Goal: Find contact information: Find contact information

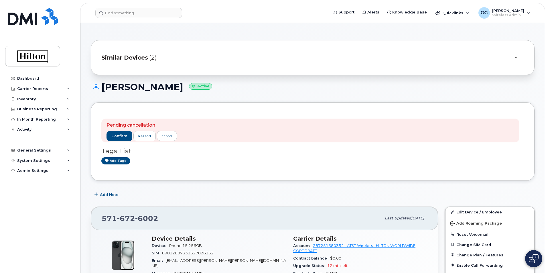
scroll to position [143, 0]
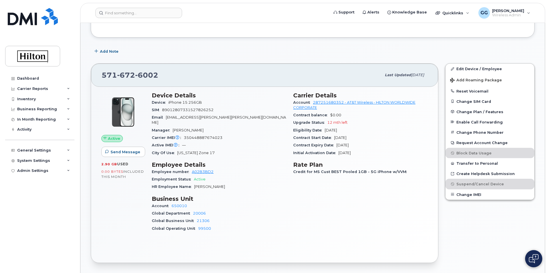
click at [258, 126] on div "Manager Mark Ehrlich" at bounding box center [219, 129] width 135 height 7
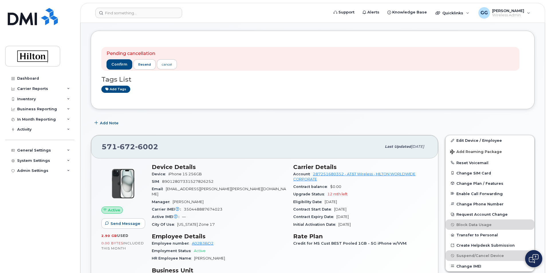
scroll to position [57, 0]
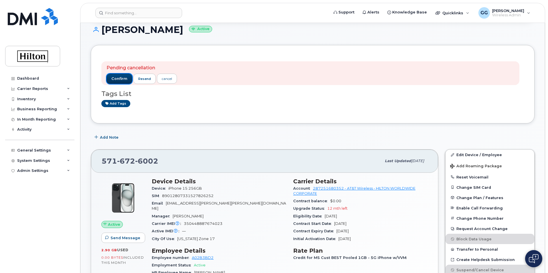
click at [119, 78] on span "confirm" at bounding box center [119, 78] width 16 height 5
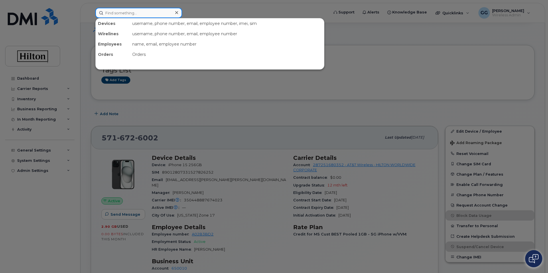
click at [119, 13] on input at bounding box center [138, 13] width 87 height 10
paste input "571-609-2023"
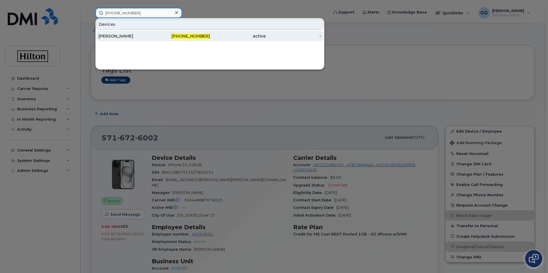
type input "571-609-2023"
click at [193, 36] on span "571-609-2023" at bounding box center [190, 35] width 38 height 5
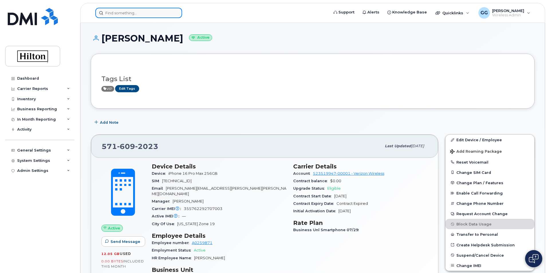
click at [125, 11] on input at bounding box center [138, 13] width 87 height 10
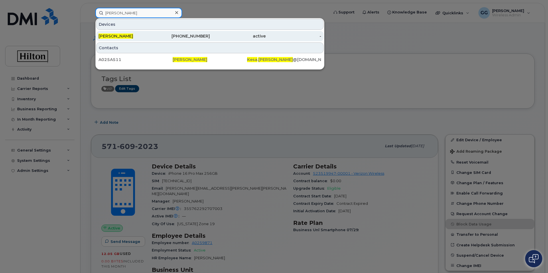
type input "kesa harris"
click at [196, 36] on div "571-596-0937" at bounding box center [182, 36] width 56 height 6
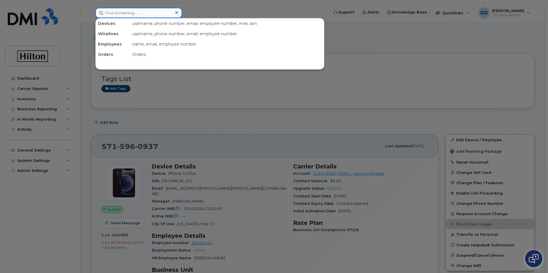
click at [112, 15] on input at bounding box center [138, 13] width 87 height 10
type input "k"
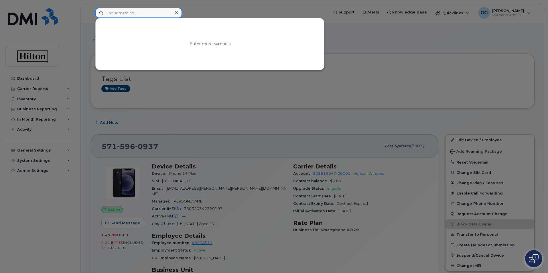
click at [130, 10] on input at bounding box center [138, 13] width 87 height 10
paste input "571-609-2023"
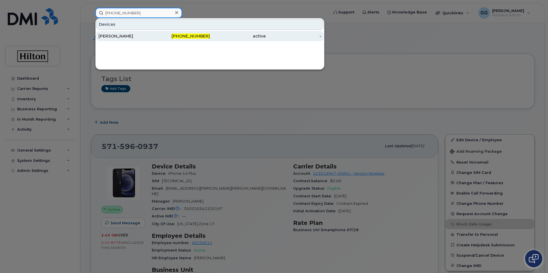
type input "571-609-2023"
click at [110, 35] on div "[PERSON_NAME]" at bounding box center [126, 36] width 56 height 6
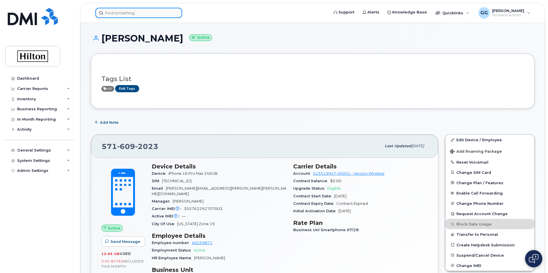
click at [126, 13] on input at bounding box center [138, 13] width 87 height 10
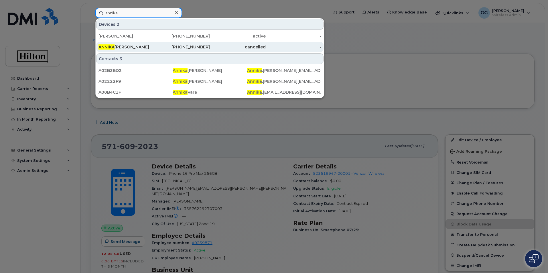
type input "annika"
click at [120, 46] on div "ANNIKA HOFFMAN" at bounding box center [126, 47] width 56 height 6
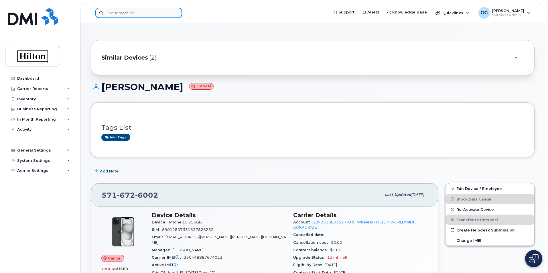
click at [111, 12] on input at bounding box center [138, 13] width 87 height 10
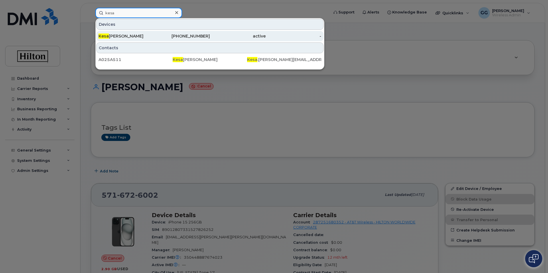
type input "kesa"
click at [203, 35] on div "[PHONE_NUMBER]" at bounding box center [182, 36] width 56 height 6
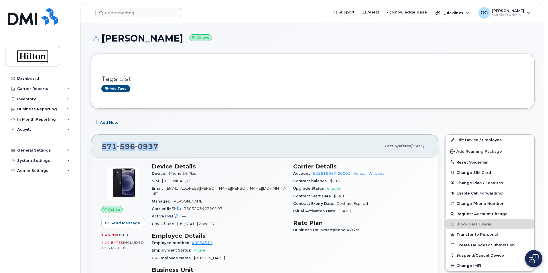
drag, startPoint x: 160, startPoint y: 141, endPoint x: 102, endPoint y: 145, distance: 57.4
click at [102, 145] on div "571 596 0937" at bounding box center [242, 146] width 280 height 12
copy span "571 596 0937"
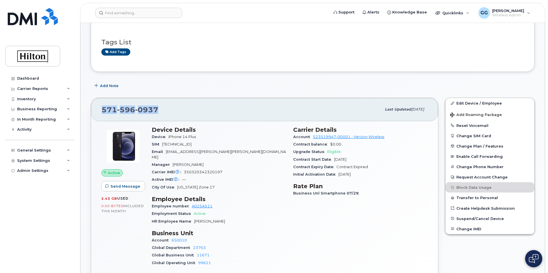
scroll to position [57, 0]
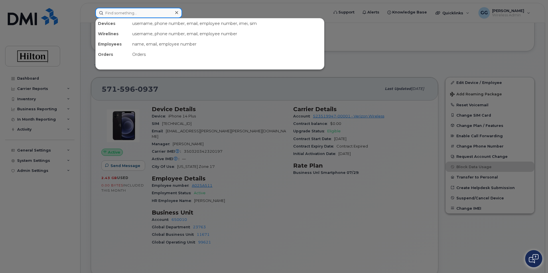
click at [128, 15] on input at bounding box center [138, 13] width 87 height 10
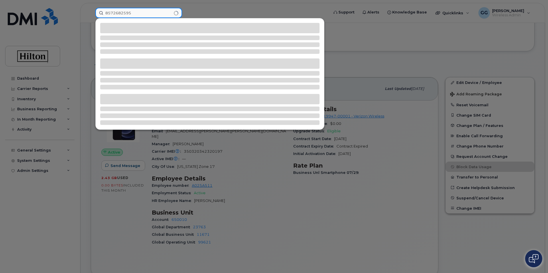
type input "8572682595"
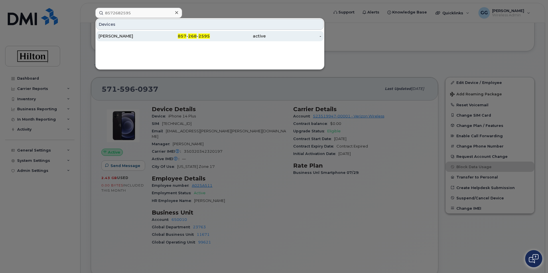
click at [121, 35] on div "[PERSON_NAME]" at bounding box center [126, 36] width 56 height 6
click at [191, 36] on span "268" at bounding box center [192, 35] width 9 height 5
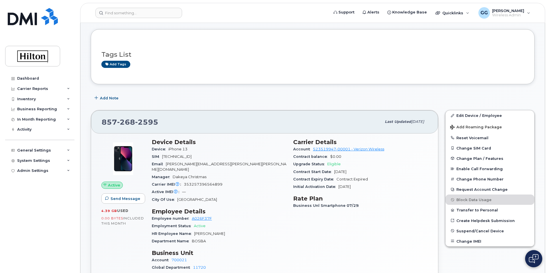
scroll to position [86, 0]
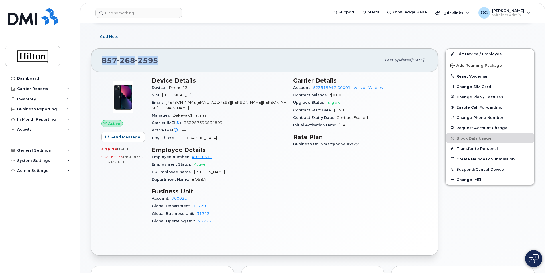
drag, startPoint x: 164, startPoint y: 58, endPoint x: 113, endPoint y: 60, distance: 51.2
copy span "[PHONE_NUMBER]"
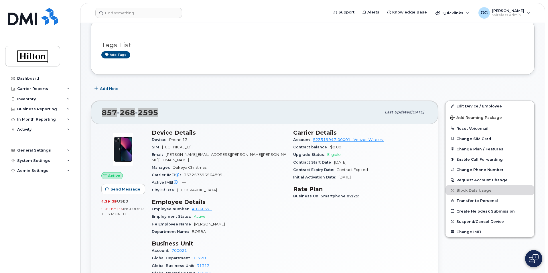
scroll to position [0, 0]
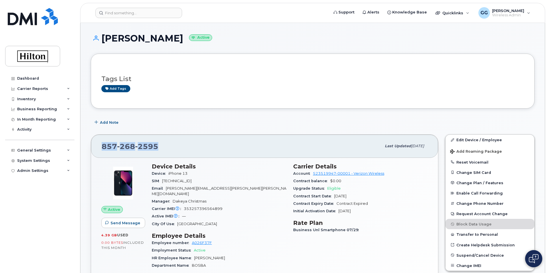
drag, startPoint x: 172, startPoint y: 38, endPoint x: 105, endPoint y: 41, distance: 67.6
click at [102, 41] on h1 "[PERSON_NAME] Active" at bounding box center [313, 38] width 444 height 10
copy h1 "[PERSON_NAME]"
click at [131, 13] on input at bounding box center [138, 13] width 87 height 10
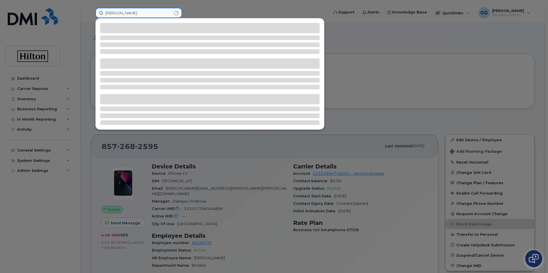
type input "[PERSON_NAME]"
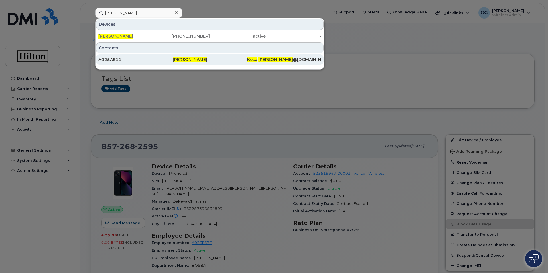
click at [188, 58] on span "[PERSON_NAME]" at bounding box center [190, 59] width 35 height 5
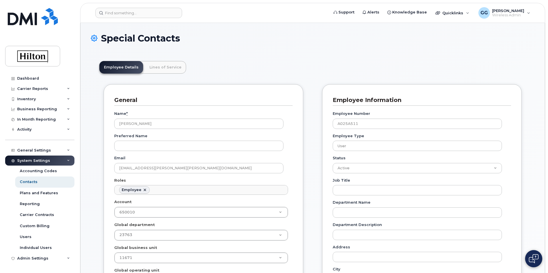
scroll to position [17, 0]
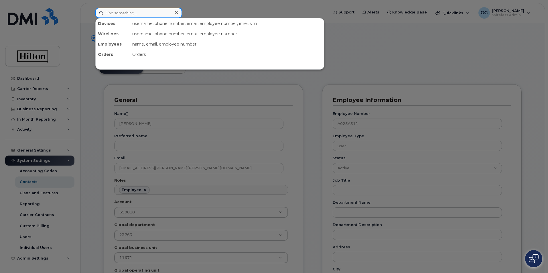
click at [116, 16] on input at bounding box center [138, 13] width 87 height 10
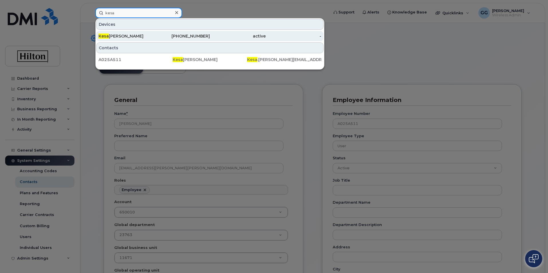
type input "kesa"
click at [191, 35] on div "571-596-0937" at bounding box center [182, 36] width 56 height 6
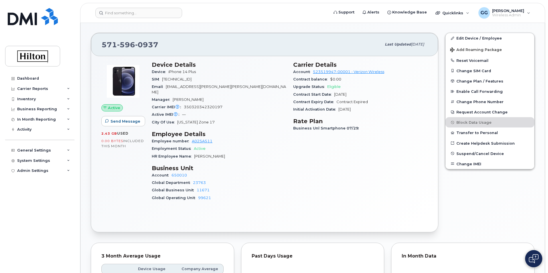
scroll to position [114, 0]
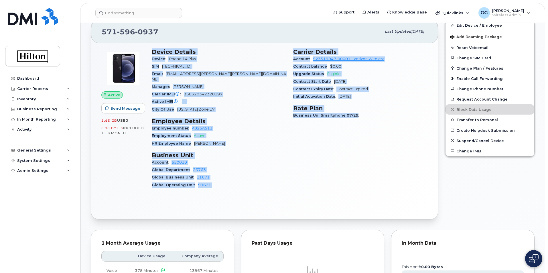
drag, startPoint x: 152, startPoint y: 50, endPoint x: 364, endPoint y: 134, distance: 227.6
click at [364, 134] on div "Device Details Device iPhone 14 Plus SIM [TECHNICAL_ID] Email [EMAIL_ADDRESS][P…" at bounding box center [289, 121] width 283 height 152
copy div "Device Details Device iPhone 14 Plus SIM [TECHNICAL_ID] Email [EMAIL_ADDRESS][P…"
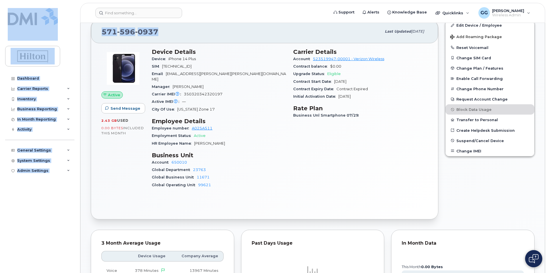
drag, startPoint x: 183, startPoint y: 31, endPoint x: 103, endPoint y: 34, distance: 79.9
copy div "Dashboard Carrier Reports Monthly Billing Data Daily Data Pooling Data Behavior…"
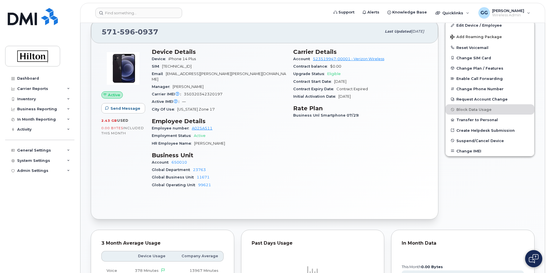
click at [283, 133] on div "Employment Status Active" at bounding box center [219, 135] width 135 height 7
drag, startPoint x: 173, startPoint y: 28, endPoint x: 102, endPoint y: 34, distance: 70.6
click at [102, 34] on div "[PHONE_NUMBER]" at bounding box center [242, 31] width 280 height 12
copy span "[PHONE_NUMBER]"
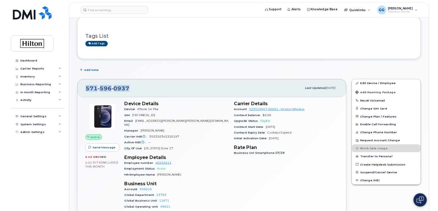
scroll to position [29, 0]
